Goal: Obtain resource: Obtain resource

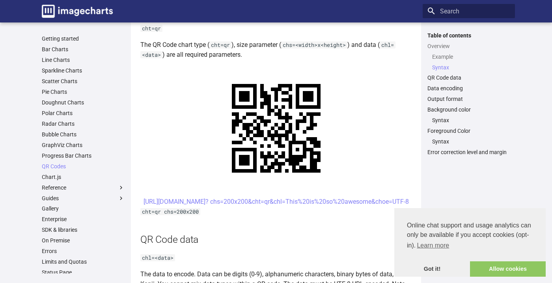
scroll to position [342, 0]
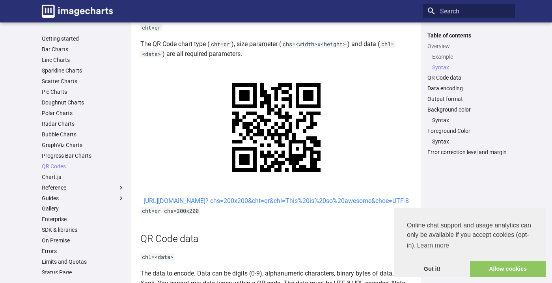
click at [240, 202] on link "[URL][DOMAIN_NAME]? chs=200x200&cht=qr&chl=This%20is%20so%20awesome&choe=UTF-8" at bounding box center [275, 200] width 265 height 7
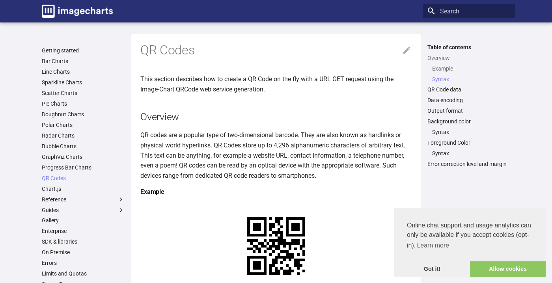
scroll to position [342, 0]
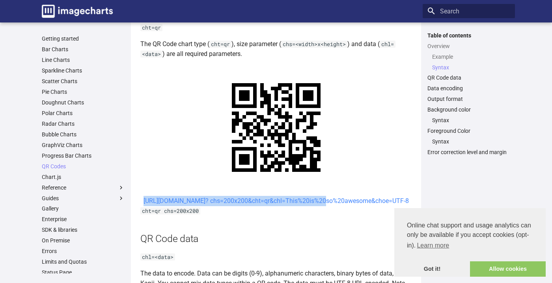
drag, startPoint x: 229, startPoint y: 201, endPoint x: 251, endPoint y: 214, distance: 25.1
click at [251, 206] on center "[URL][DOMAIN_NAME]? chs=200x200&cht=qr&chl=This%20is%20so%20awesome&choe=UTF-8" at bounding box center [275, 201] width 271 height 10
copy link "[URL][DOMAIN_NAME]? chs=200x200&cht=qr&chl="
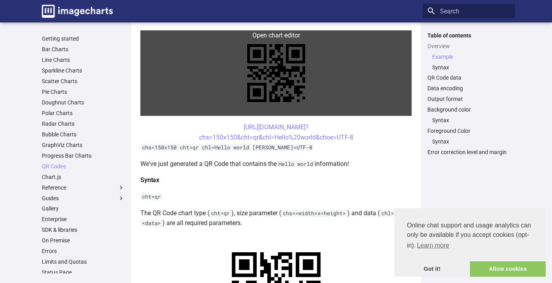
scroll to position [175, 0]
